Goal: Task Accomplishment & Management: Use online tool/utility

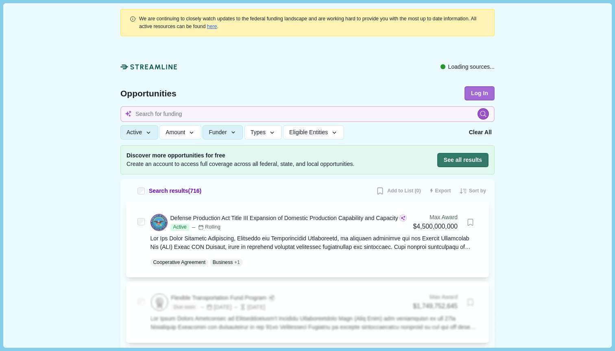
click at [479, 91] on button "Log In" at bounding box center [479, 93] width 30 height 14
